Goal: Task Accomplishment & Management: Use online tool/utility

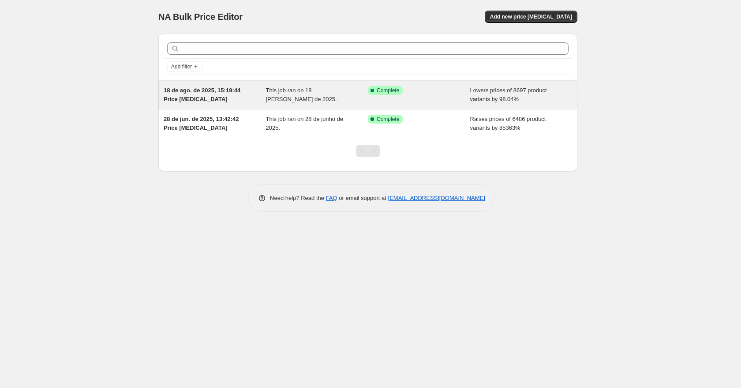
click at [264, 91] on div "18 de ago. de 2025, 15:19:44 Price [MEDICAL_DATA]" at bounding box center [215, 95] width 102 height 18
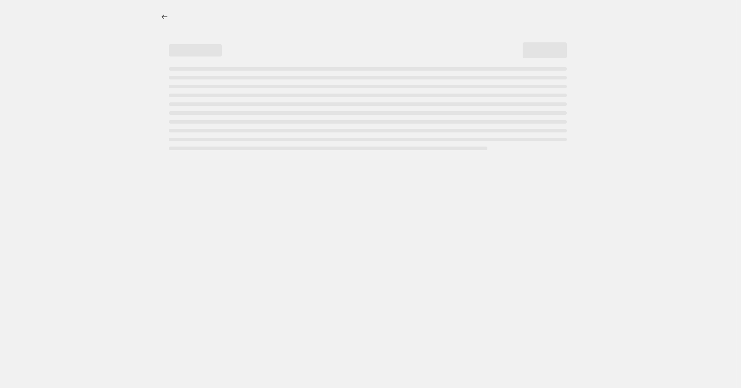
select select "percentage"
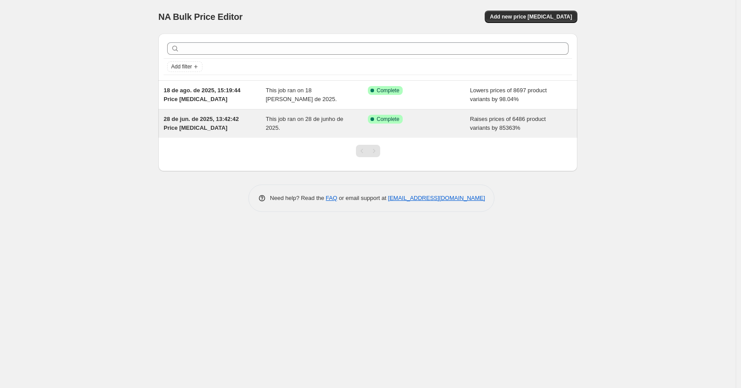
click at [272, 119] on span "This job ran on 28 de junho de 2025." at bounding box center [305, 123] width 78 height 15
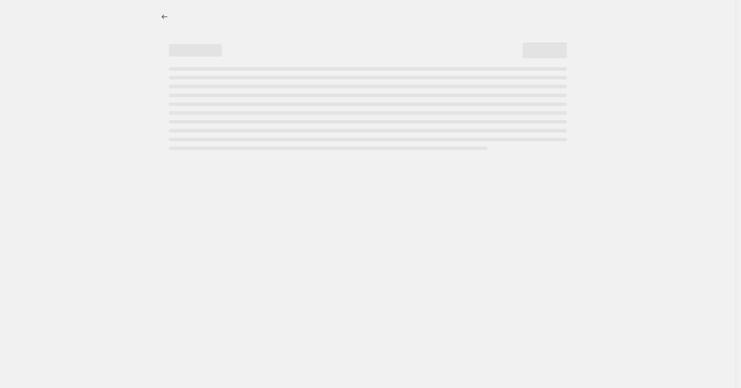
select select "percentage"
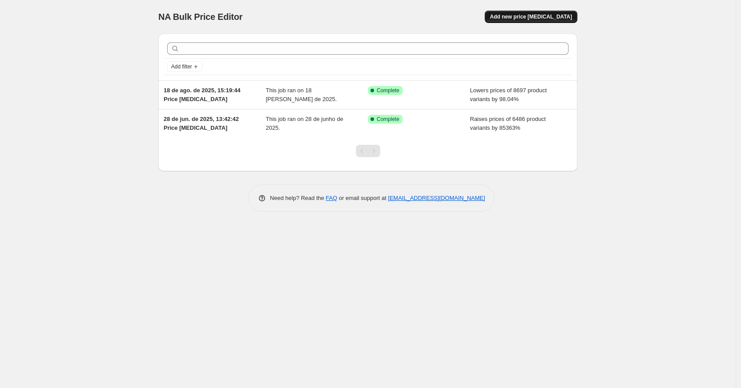
click at [553, 15] on span "Add new price [MEDICAL_DATA]" at bounding box center [531, 16] width 82 height 7
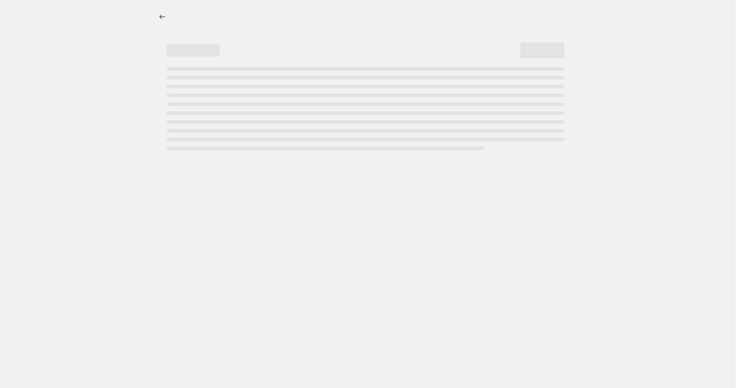
select select "percentage"
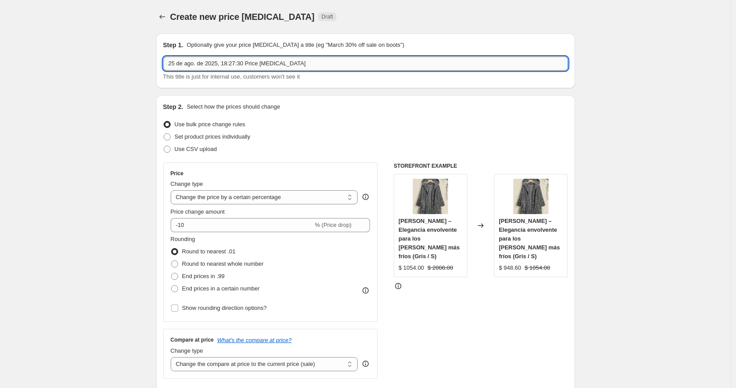
click at [384, 62] on input "25 de ago. de 2025, 18:27:30 Price change job" at bounding box center [365, 63] width 405 height 14
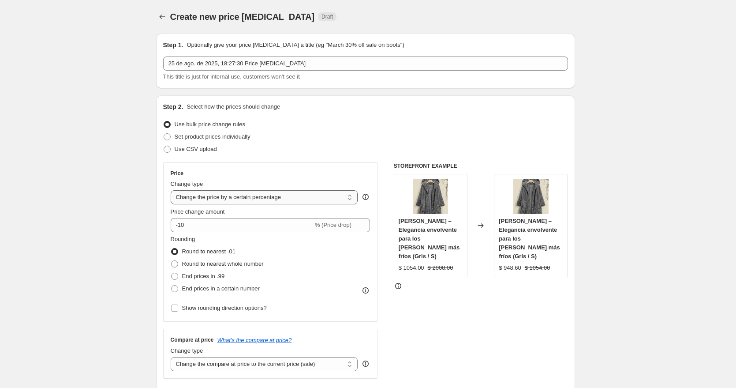
click at [351, 197] on select "Change the price to a certain amount Change the price by a certain amount Chang…" at bounding box center [264, 197] width 187 height 14
click at [351, 198] on select "Change the price to a certain amount Change the price by a certain amount Chang…" at bounding box center [264, 197] width 187 height 14
drag, startPoint x: 231, startPoint y: 225, endPoint x: 224, endPoint y: 226, distance: 6.6
click at [224, 226] on input "-10" at bounding box center [242, 225] width 142 height 14
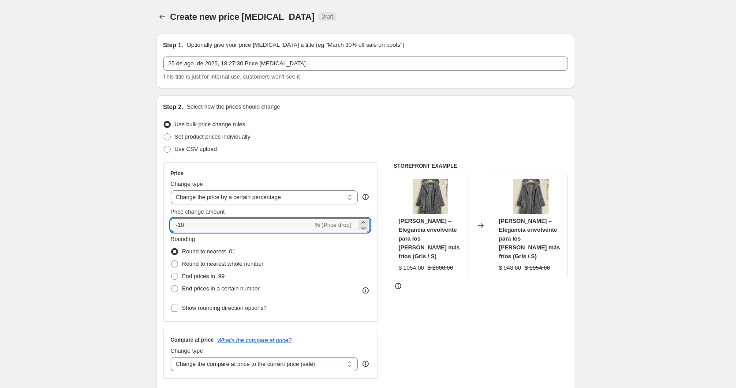
drag, startPoint x: 234, startPoint y: 228, endPoint x: 161, endPoint y: 222, distance: 73.1
click at [161, 222] on div "Step 2. Select how the prices should change Use bulk price change rules Set pro…" at bounding box center [365, 250] width 419 height 310
type input "50"
click at [442, 318] on div "STOREFRONT EXAMPLE Abrigo Mila – Elegancia envolvente para los días más fríos (…" at bounding box center [481, 270] width 174 height 216
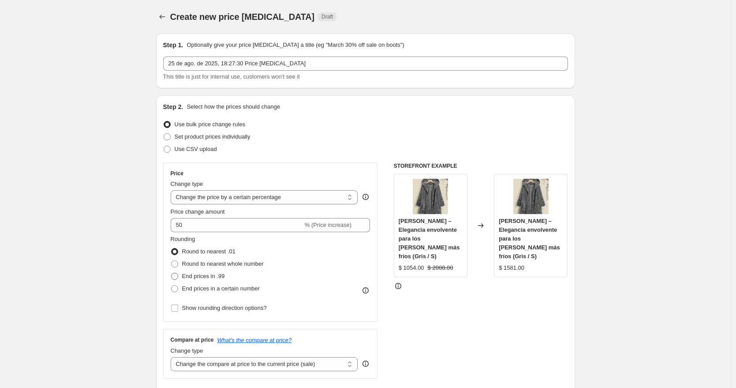
click at [198, 277] on span "End prices in .99" at bounding box center [203, 276] width 43 height 7
click at [172, 273] on input "End prices in .99" at bounding box center [171, 273] width 0 height 0
radio input "true"
click at [178, 264] on span at bounding box center [174, 263] width 7 height 7
click at [172, 261] on input "Round to nearest whole number" at bounding box center [171, 260] width 0 height 0
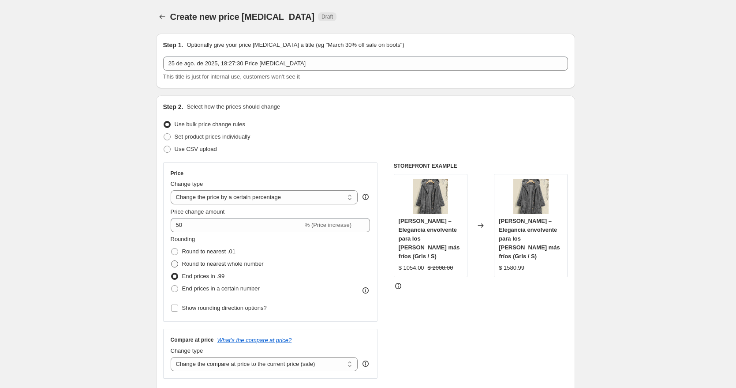
radio input "true"
click at [177, 276] on span at bounding box center [174, 276] width 7 height 7
click at [172, 273] on input "End prices in .99" at bounding box center [171, 273] width 0 height 0
radio input "true"
click at [176, 287] on span at bounding box center [174, 288] width 7 height 7
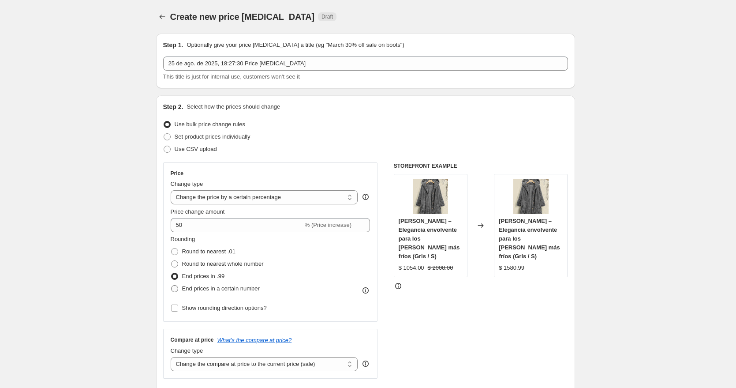
click at [172, 285] on input "End prices in a certain number" at bounding box center [171, 285] width 0 height 0
radio input "true"
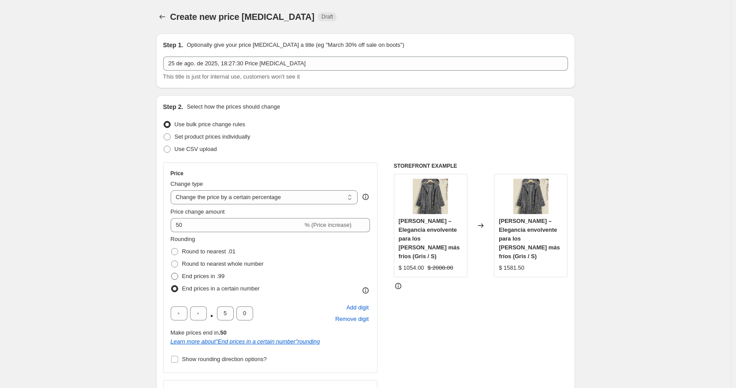
click at [176, 273] on span at bounding box center [174, 276] width 7 height 7
click at [172, 273] on input "End prices in .99" at bounding box center [171, 273] width 0 height 0
radio input "true"
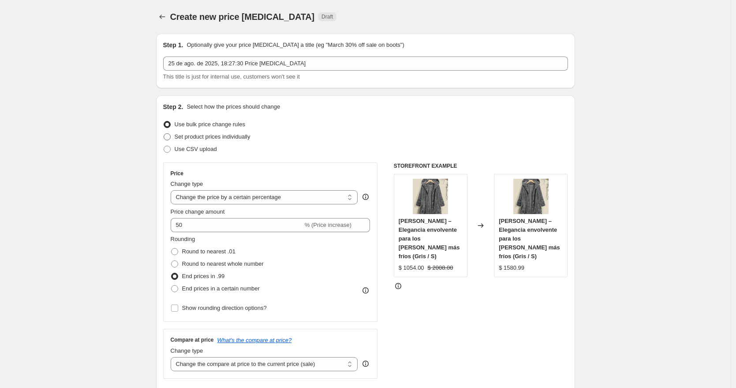
click at [170, 137] on span at bounding box center [167, 136] width 7 height 7
click at [164, 134] on input "Set product prices individually" at bounding box center [164, 133] width 0 height 0
radio input "true"
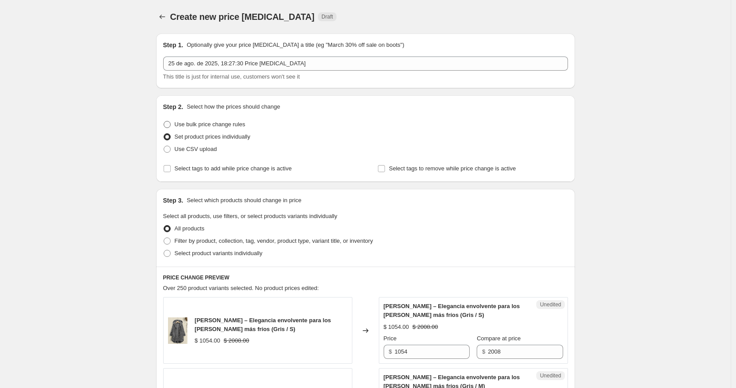
click at [171, 125] on span at bounding box center [167, 124] width 7 height 7
click at [164, 121] on input "Use bulk price change rules" at bounding box center [164, 121] width 0 height 0
radio input "true"
select select "percentage"
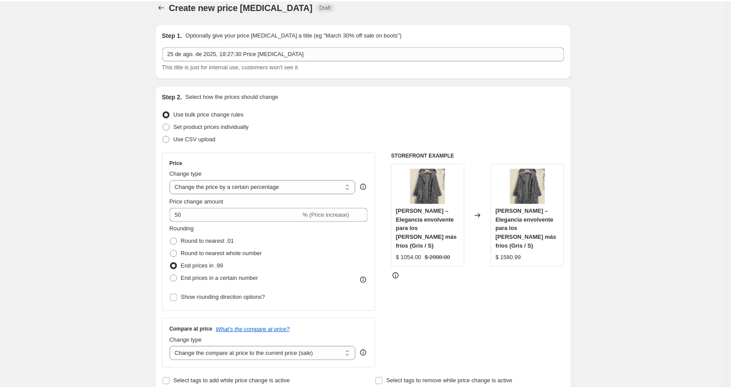
scroll to position [11, 0]
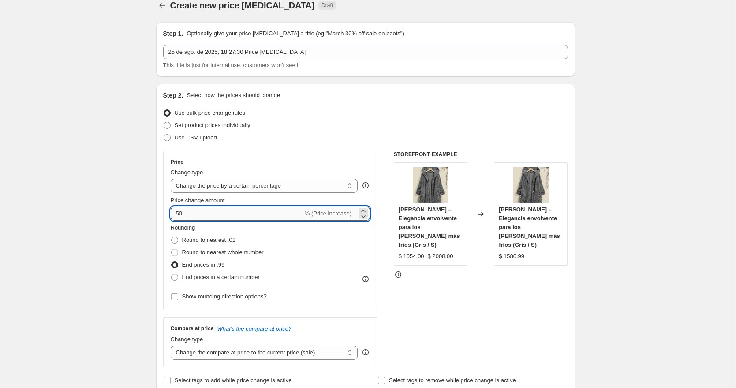
drag, startPoint x: 185, startPoint y: 214, endPoint x: 180, endPoint y: 214, distance: 5.3
click at [180, 214] on input "50" at bounding box center [237, 213] width 132 height 14
type input "90"
click at [412, 277] on div "STOREFRONT EXAMPLE Abrigo Mila – Elegancia envolvente para los días más fríos (…" at bounding box center [481, 259] width 174 height 216
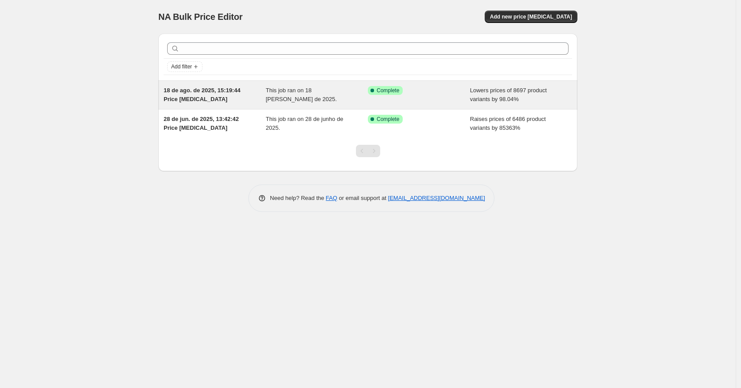
click at [290, 99] on div "This job ran on 18 [PERSON_NAME] de 2025." at bounding box center [317, 95] width 102 height 18
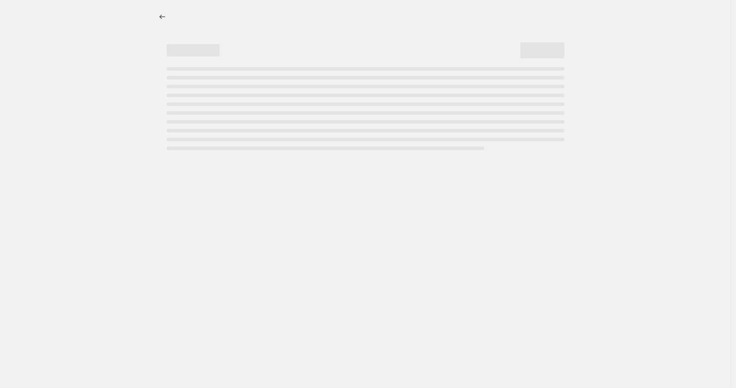
select select "percentage"
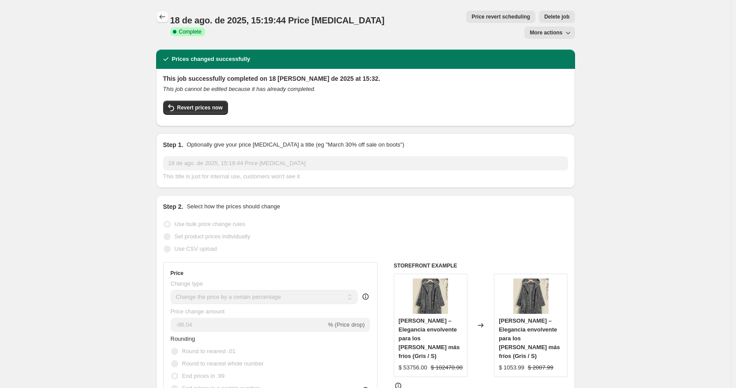
click at [161, 17] on icon "Price change jobs" at bounding box center [162, 16] width 9 height 9
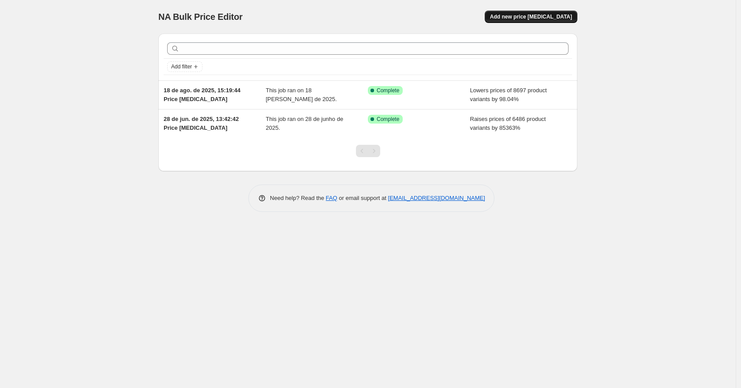
click at [554, 19] on span "Add new price [MEDICAL_DATA]" at bounding box center [531, 16] width 82 height 7
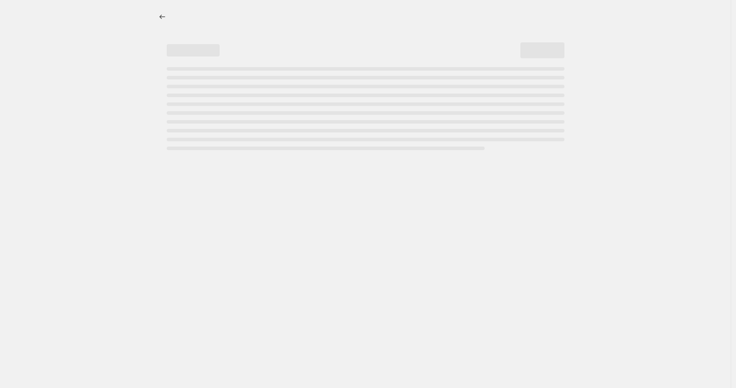
select select "percentage"
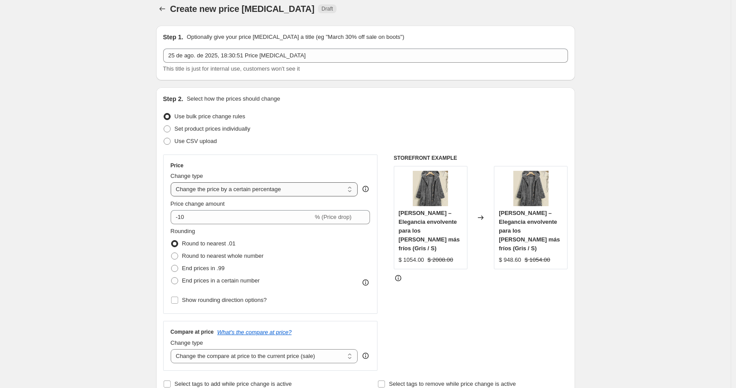
scroll to position [8, 0]
click at [177, 257] on span at bounding box center [174, 255] width 7 height 7
click at [172, 252] on input "Round to nearest whole number" at bounding box center [171, 252] width 0 height 0
radio input "true"
click at [178, 267] on span at bounding box center [174, 267] width 7 height 7
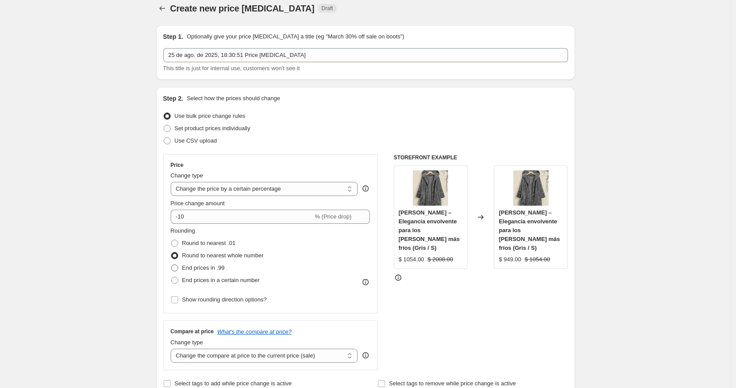
click at [172, 265] on input "End prices in .99" at bounding box center [171, 264] width 0 height 0
radio input "true"
click at [178, 257] on span at bounding box center [174, 255] width 7 height 7
click at [172, 252] on input "Round to nearest whole number" at bounding box center [171, 252] width 0 height 0
radio input "true"
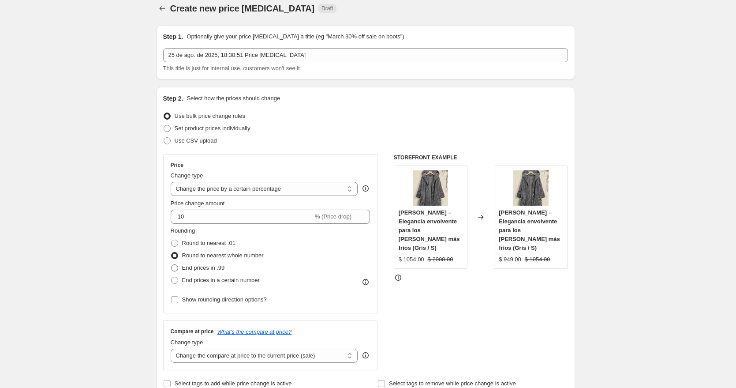
click at [178, 267] on span at bounding box center [174, 267] width 7 height 7
click at [172, 265] on input "End prices in .99" at bounding box center [171, 264] width 0 height 0
radio input "true"
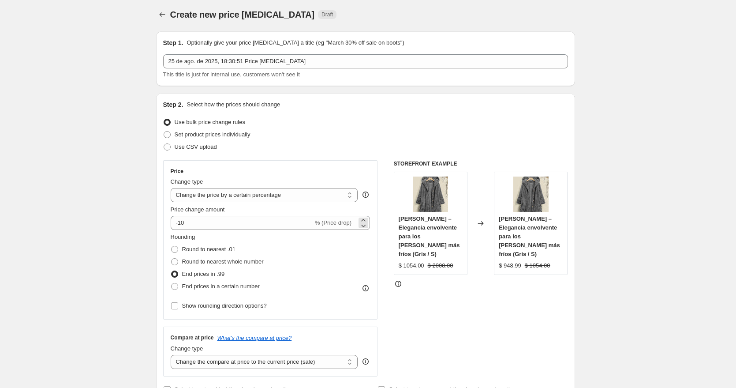
scroll to position [1, 0]
click at [345, 195] on select "Change the price to a certain amount Change the price by a certain amount Chang…" at bounding box center [264, 196] width 187 height 14
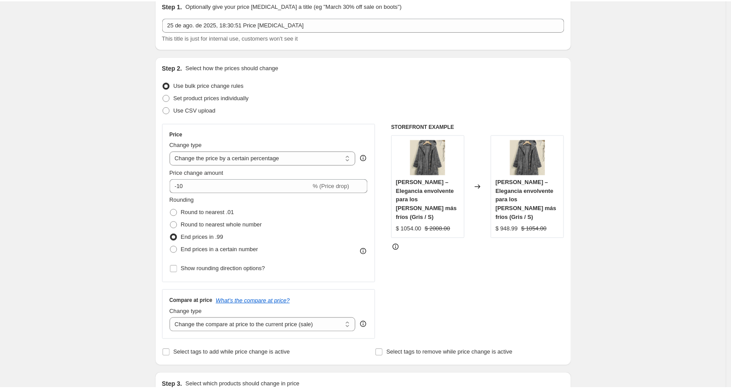
scroll to position [0, 0]
